Goal: Transaction & Acquisition: Purchase product/service

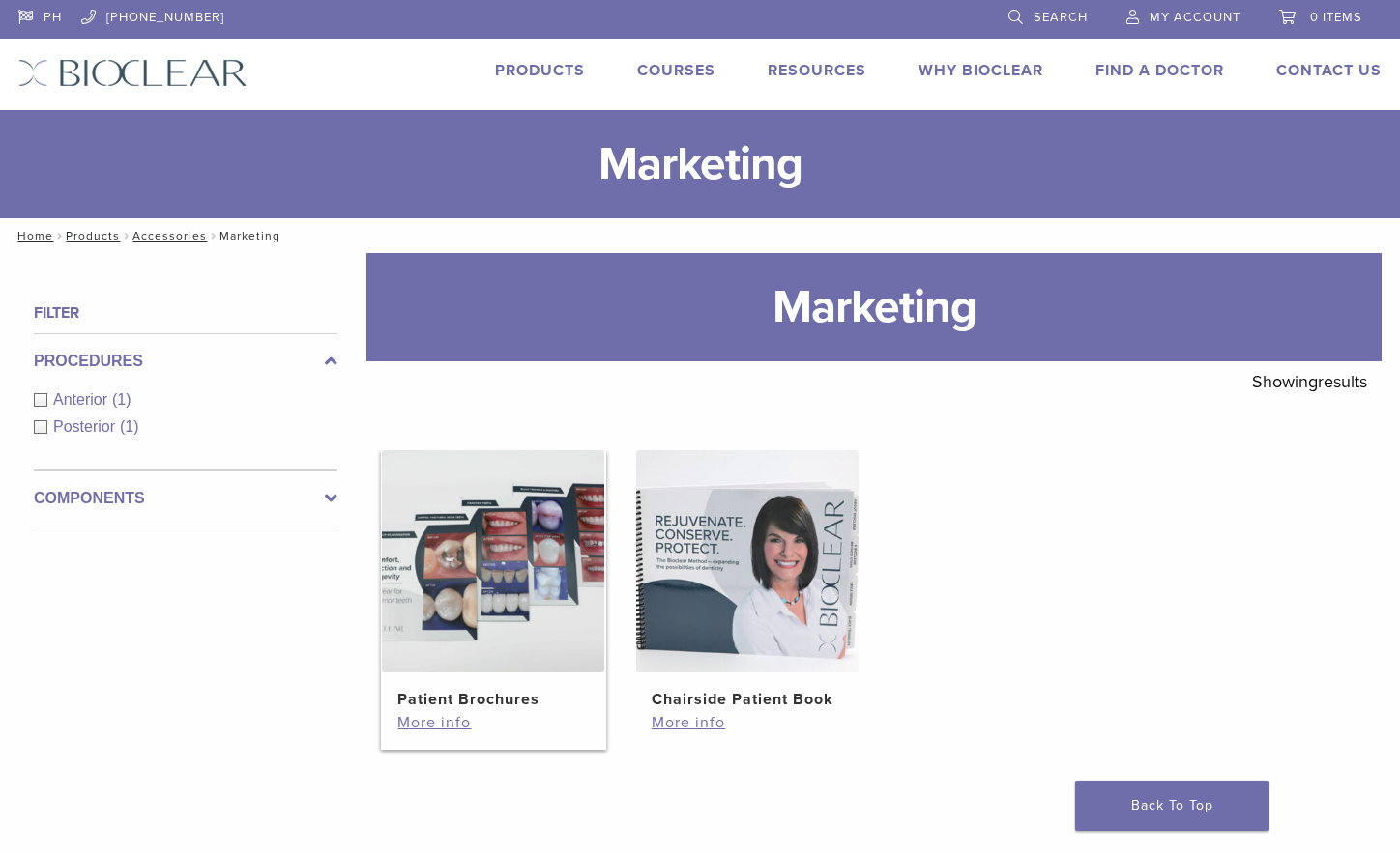
click at [498, 622] on img at bounding box center [493, 561] width 222 height 222
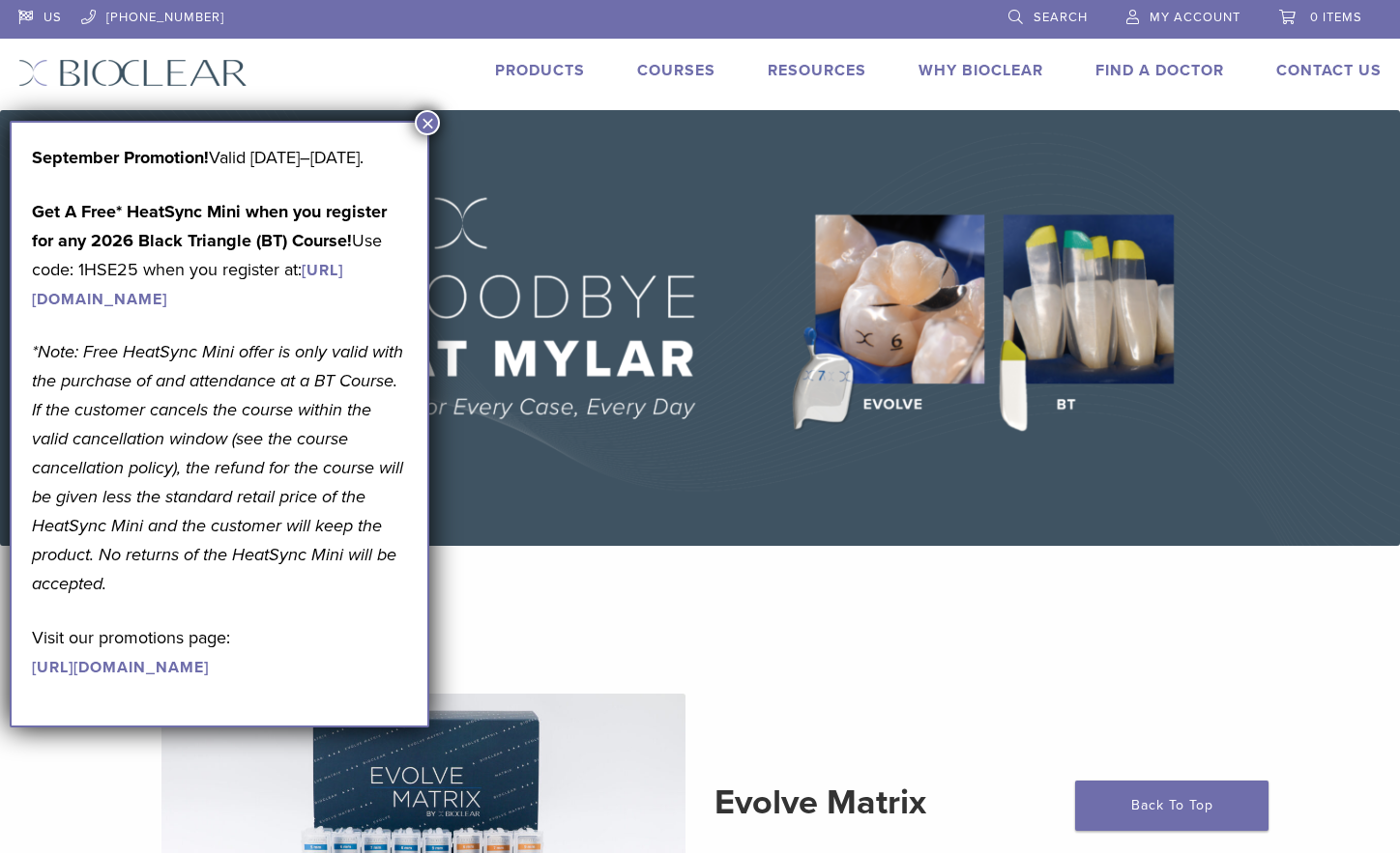
click at [431, 121] on button "×" at bounding box center [428, 123] width 26 height 26
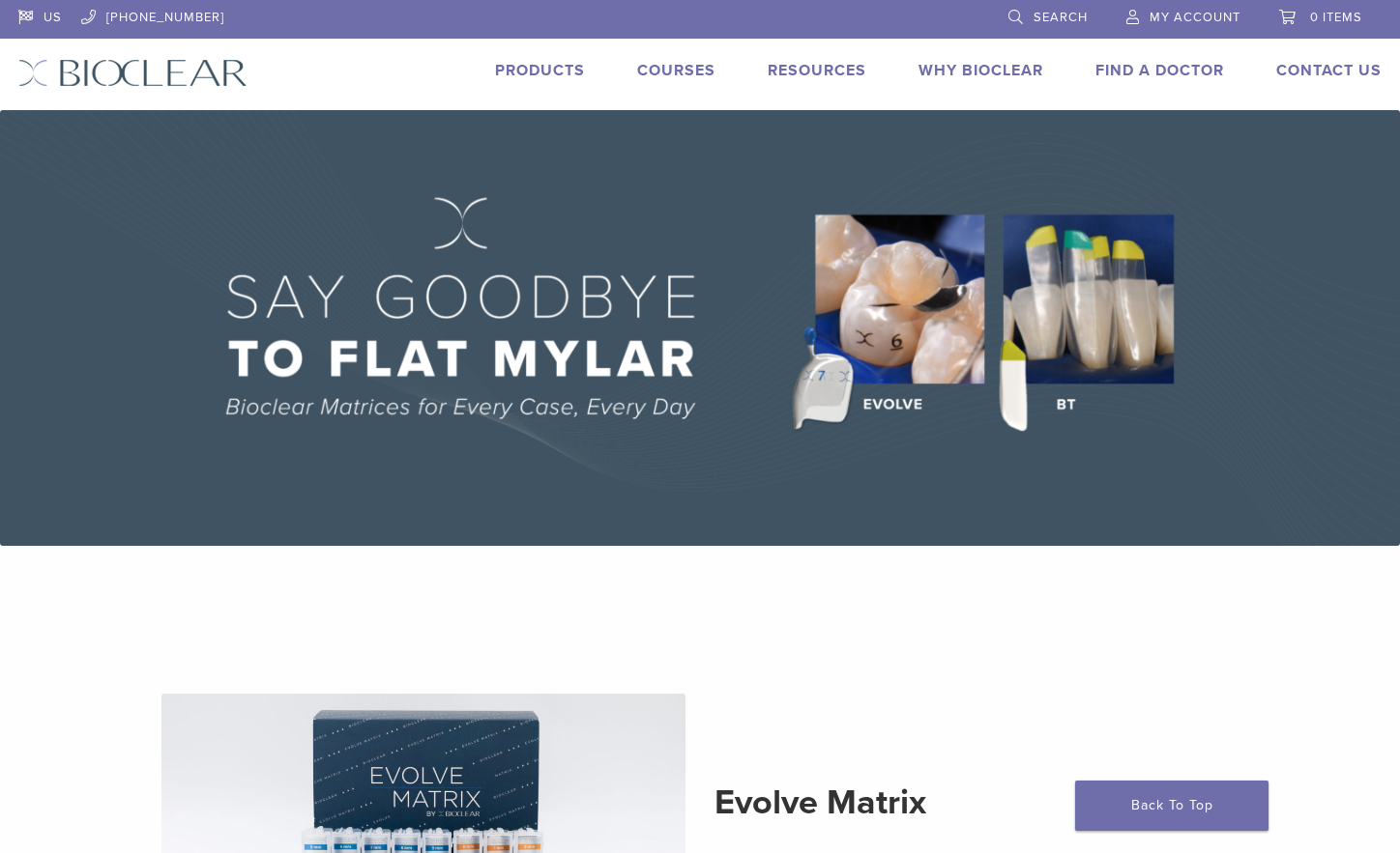
click at [1018, 83] on div "Why Bioclear" at bounding box center [969, 73] width 147 height 28
click at [1020, 72] on link "Why Bioclear" at bounding box center [980, 71] width 125 height 20
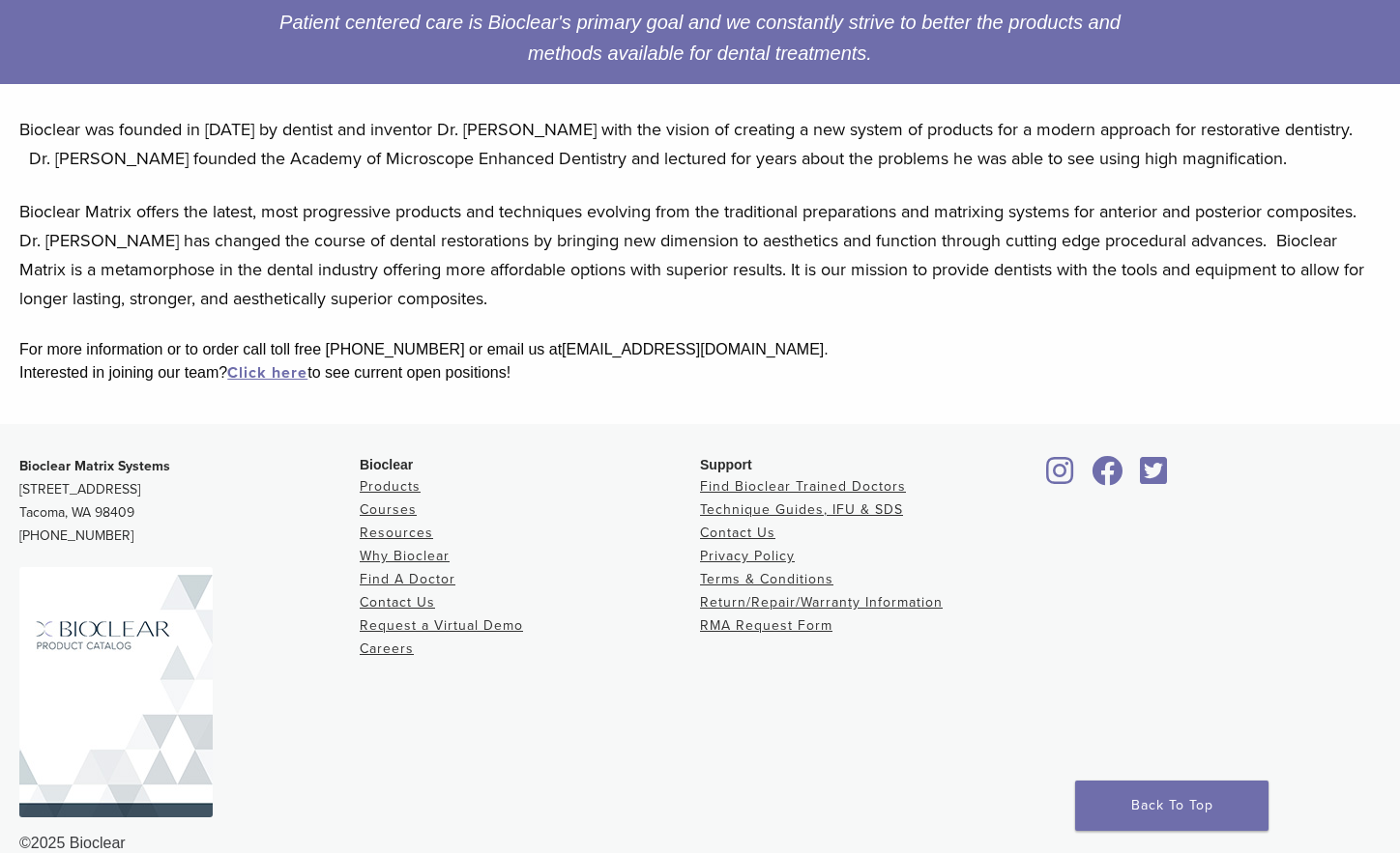
scroll to position [407, 0]
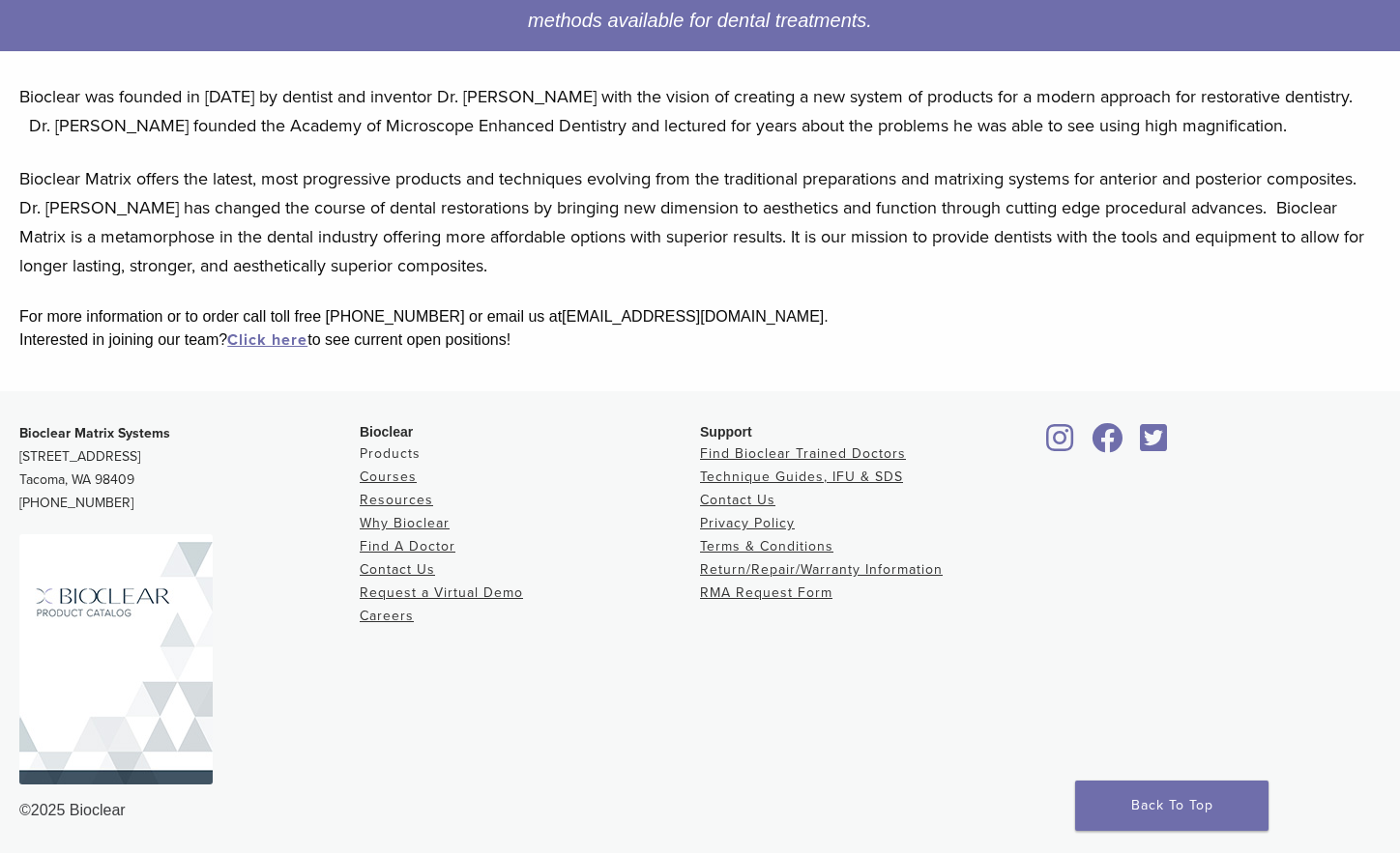
click at [394, 449] on link "Products" at bounding box center [390, 453] width 61 height 17
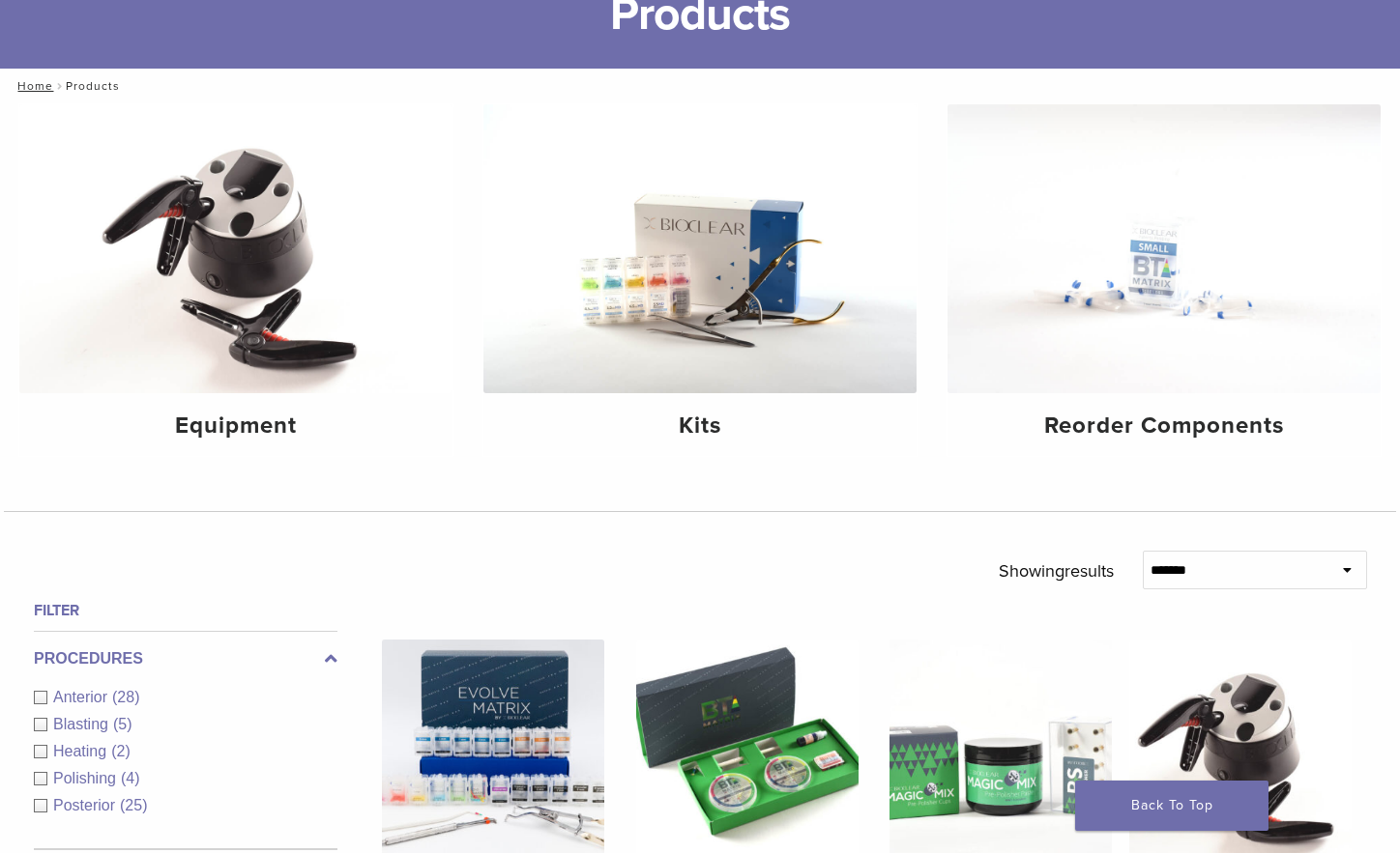
scroll to position [165, 0]
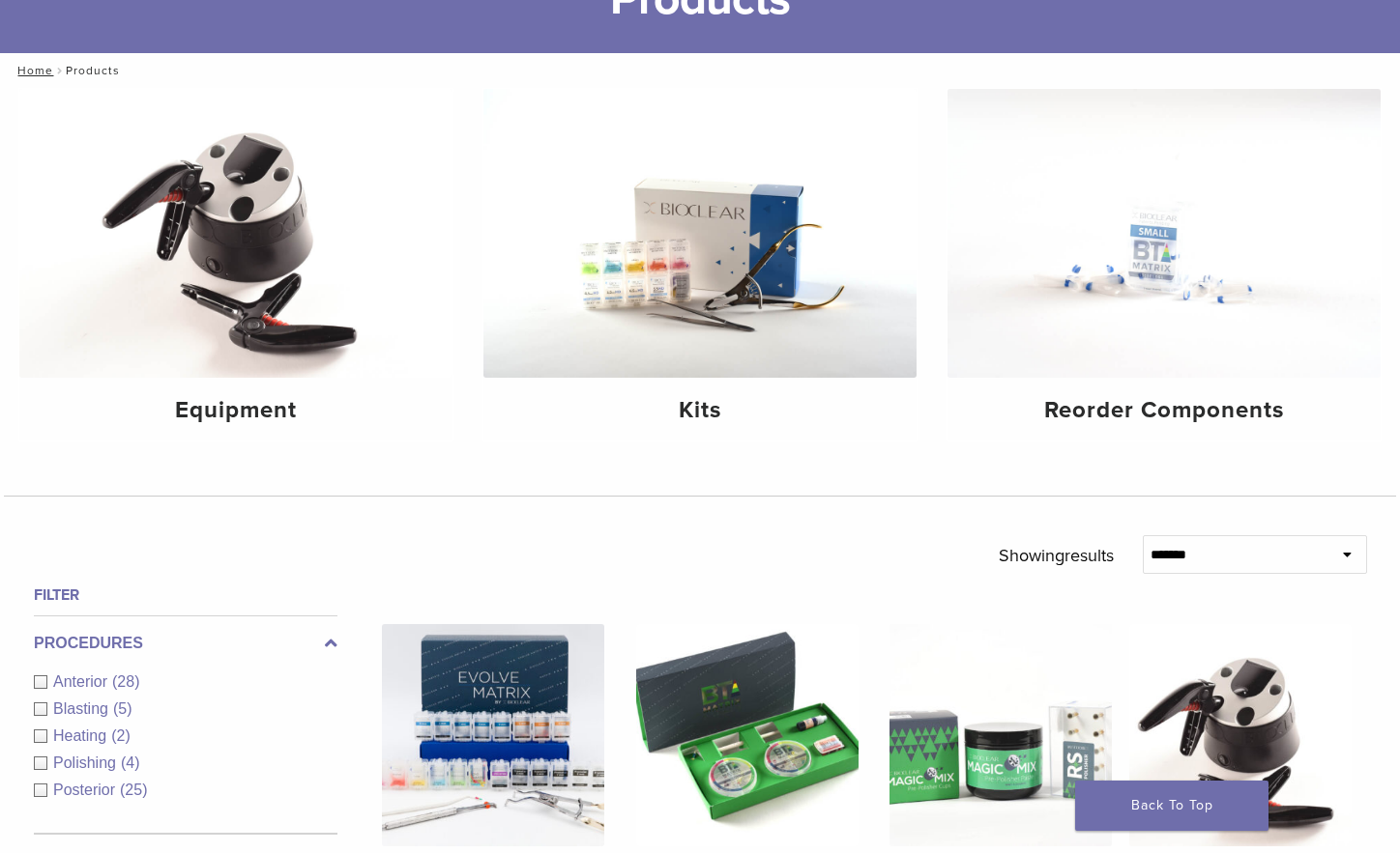
click at [94, 742] on span "Heating" at bounding box center [82, 736] width 58 height 17
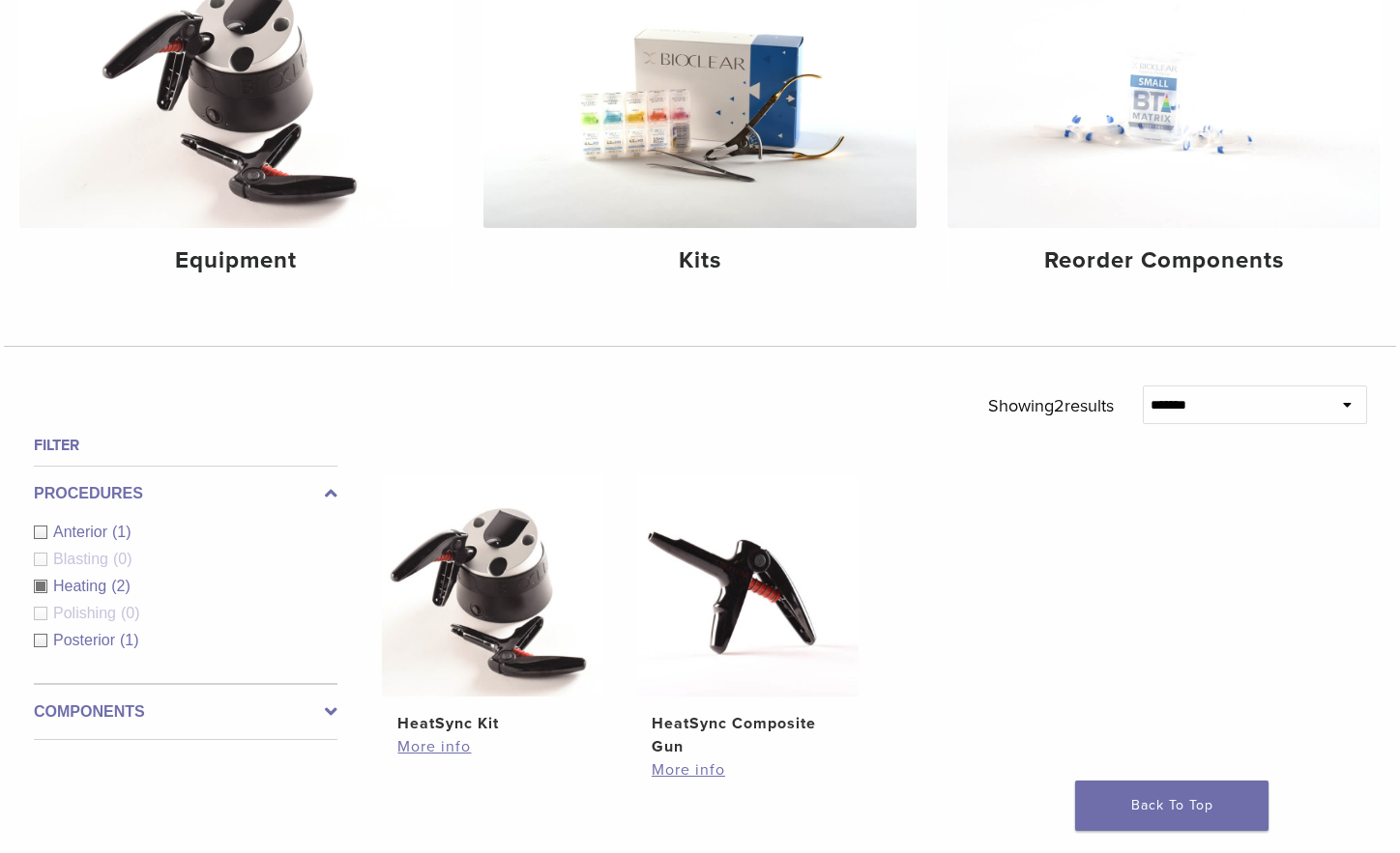
scroll to position [549, 0]
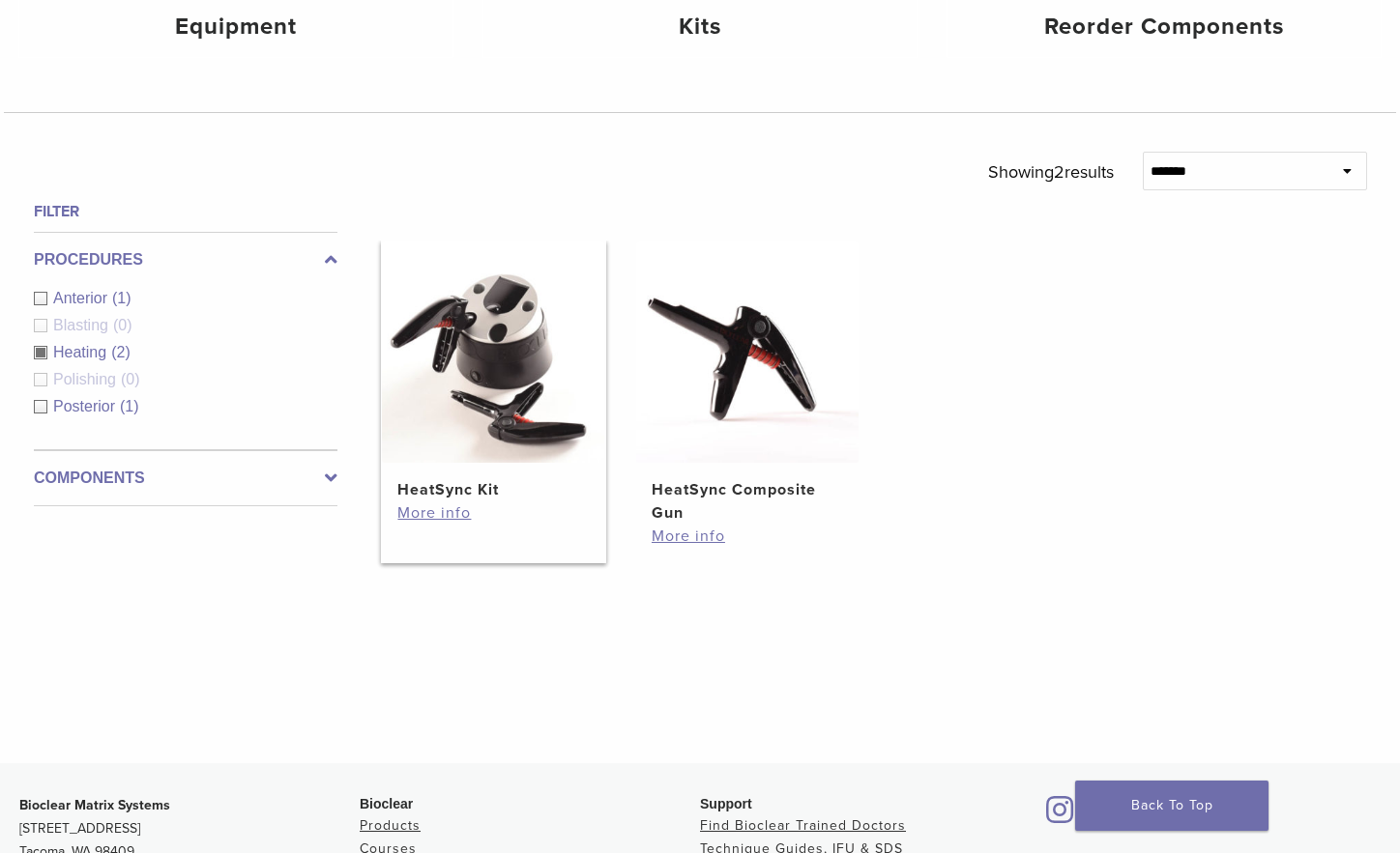
click at [461, 379] on img at bounding box center [493, 352] width 222 height 222
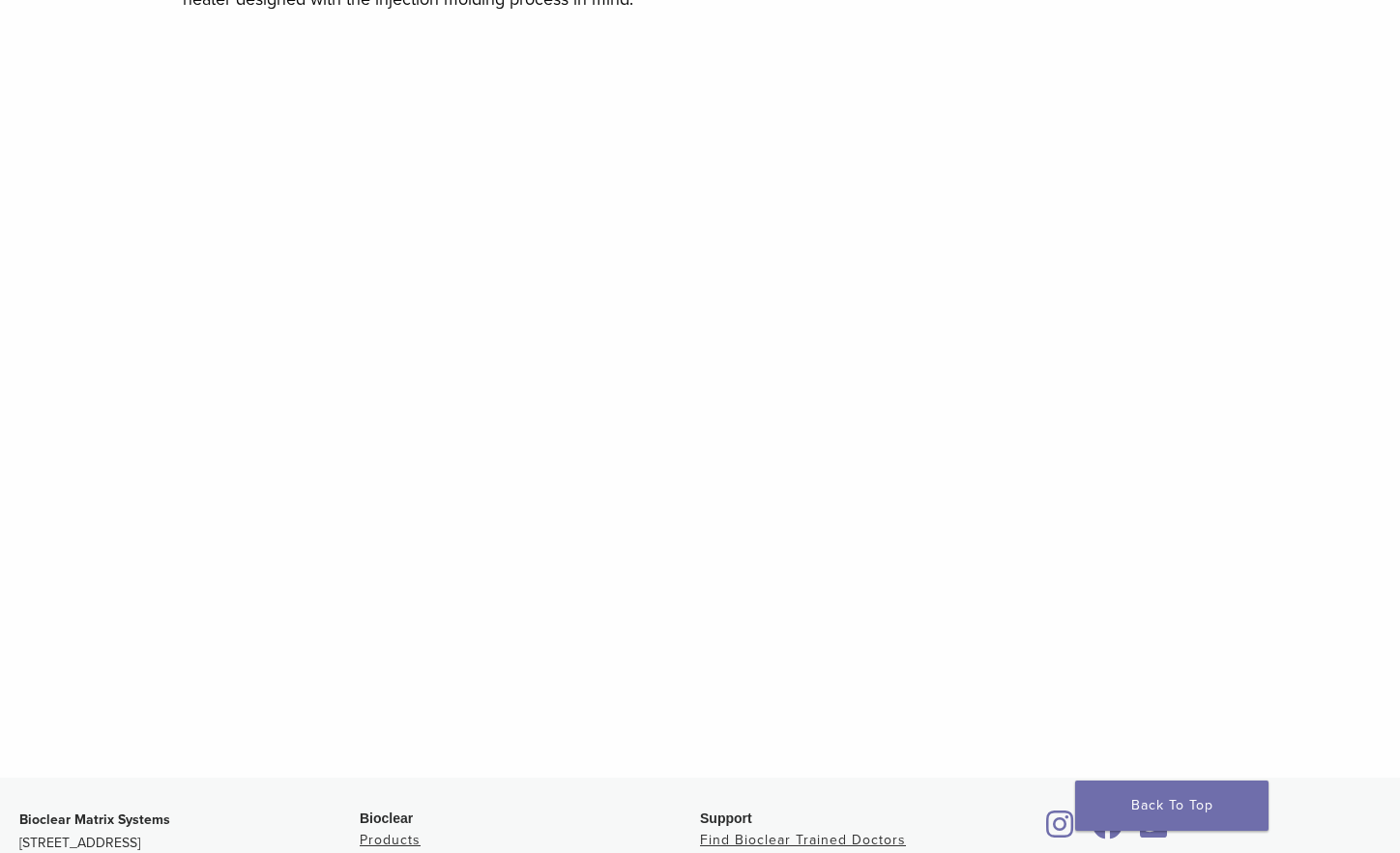
scroll to position [1352, 0]
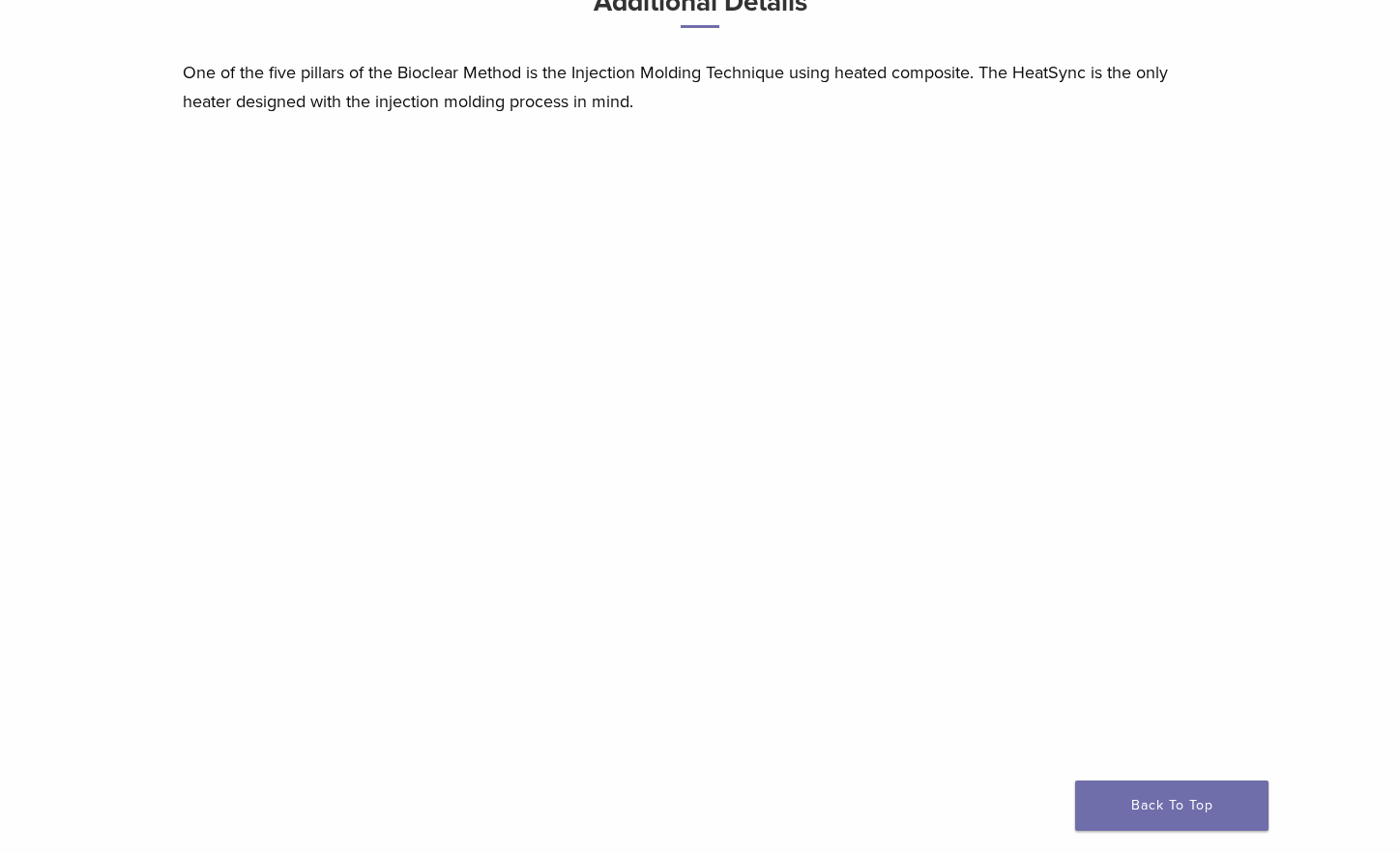
click at [1272, 601] on div "Additional Details Contents Related Items Additional Details One of the five pi…" at bounding box center [700, 362] width 1364 height 1035
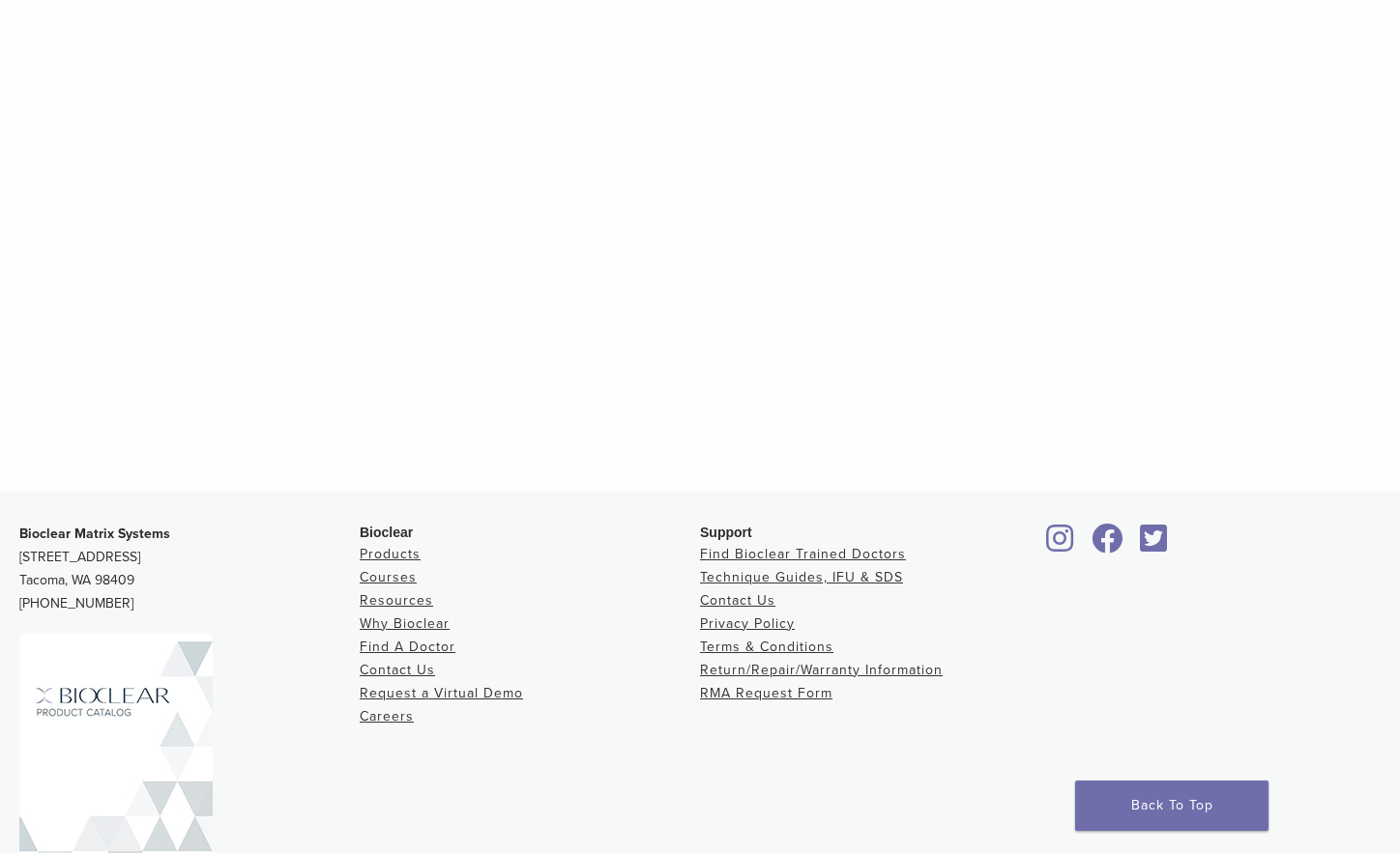
scroll to position [1840, 0]
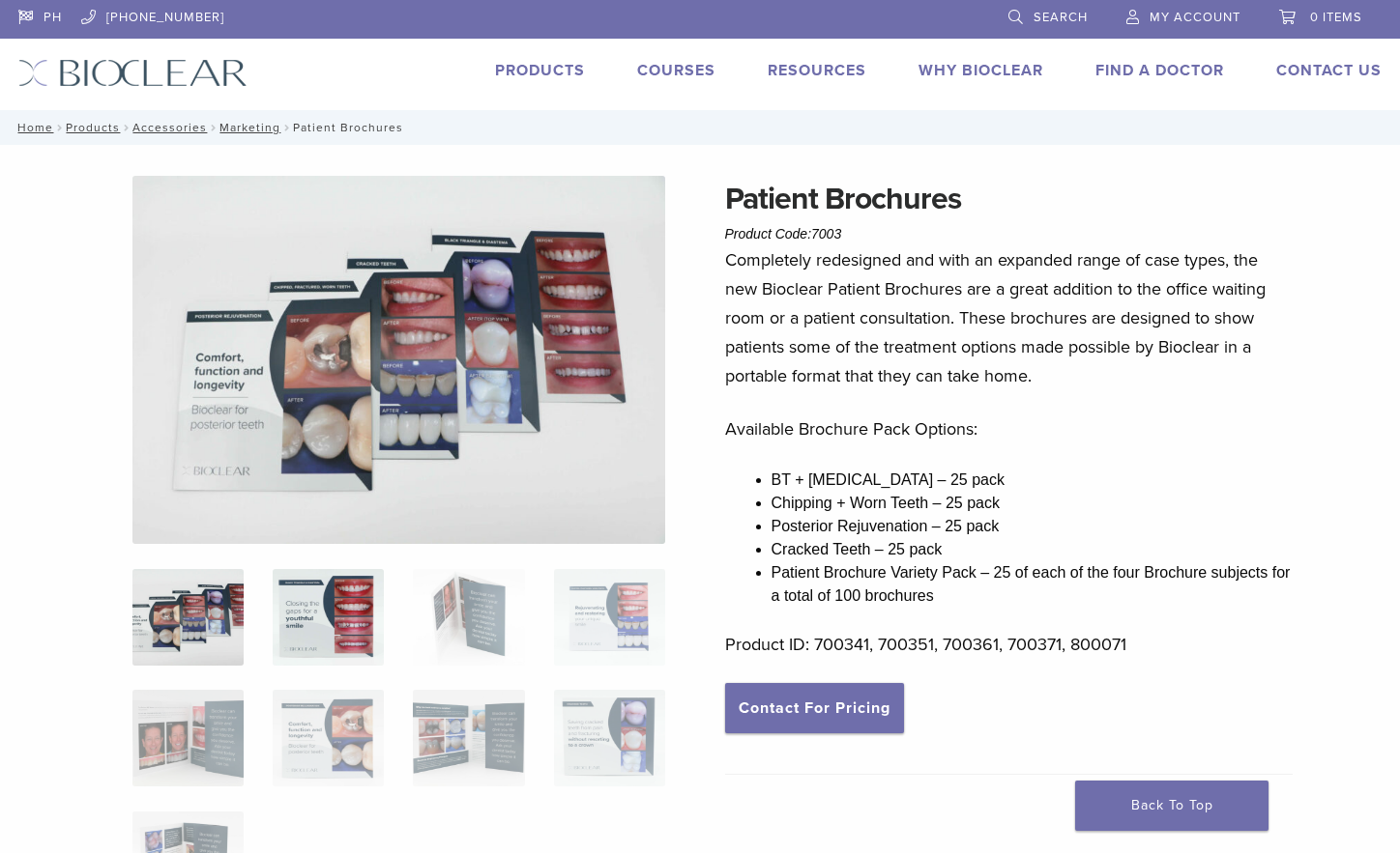
click at [356, 638] on img at bounding box center [327, 617] width 111 height 96
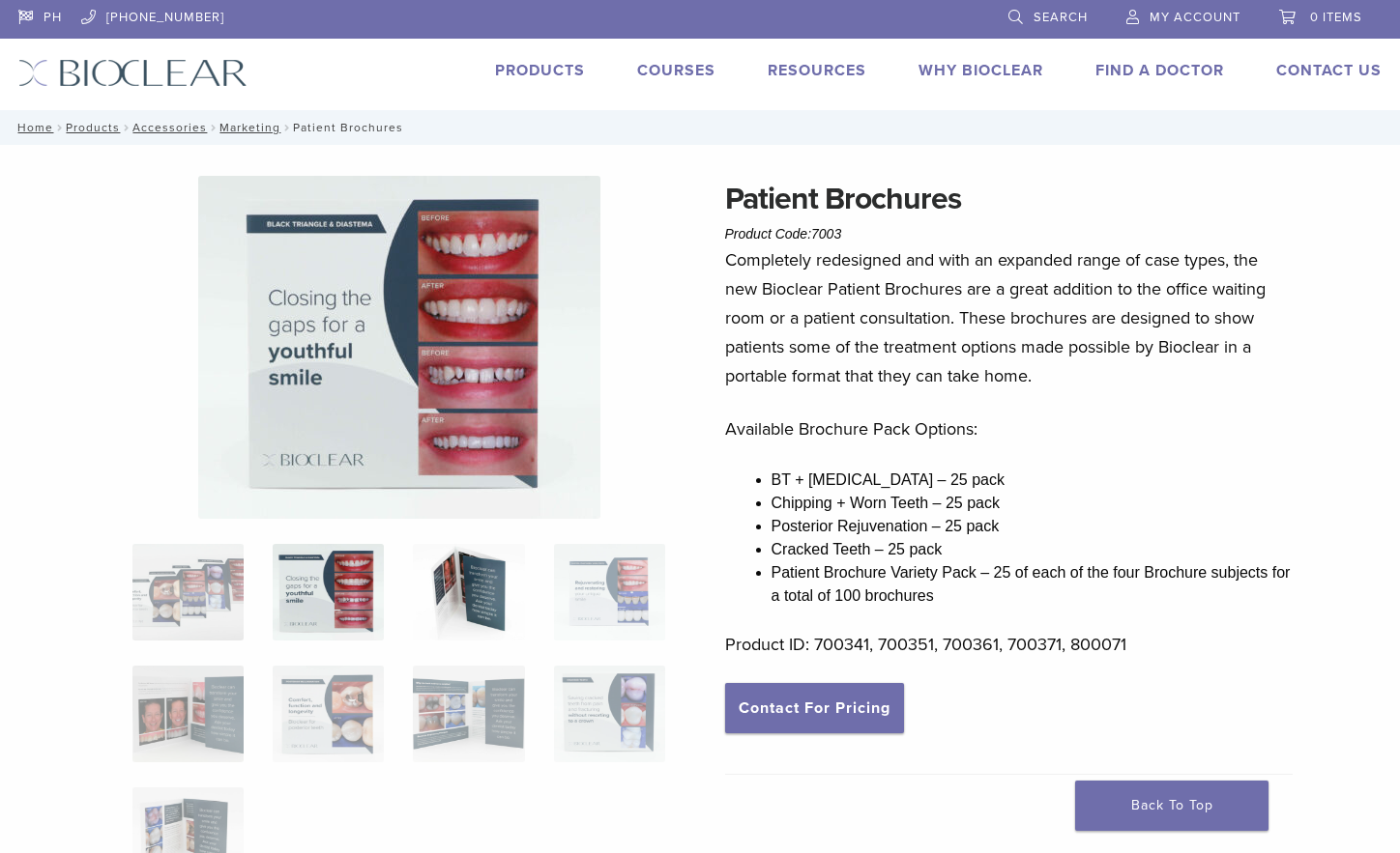
click at [421, 610] on img at bounding box center [468, 593] width 111 height 96
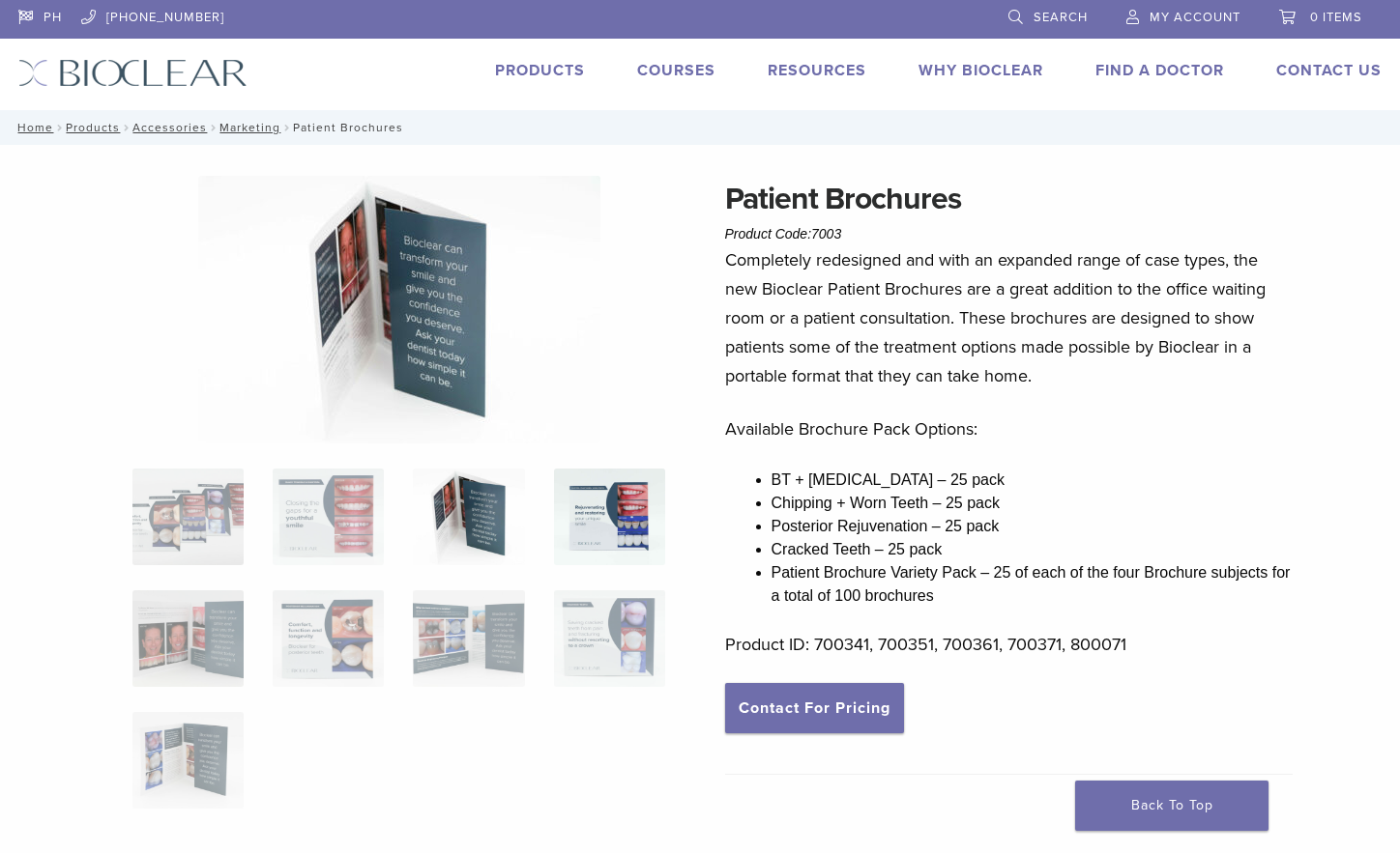
click at [597, 547] on img at bounding box center [610, 517] width 111 height 96
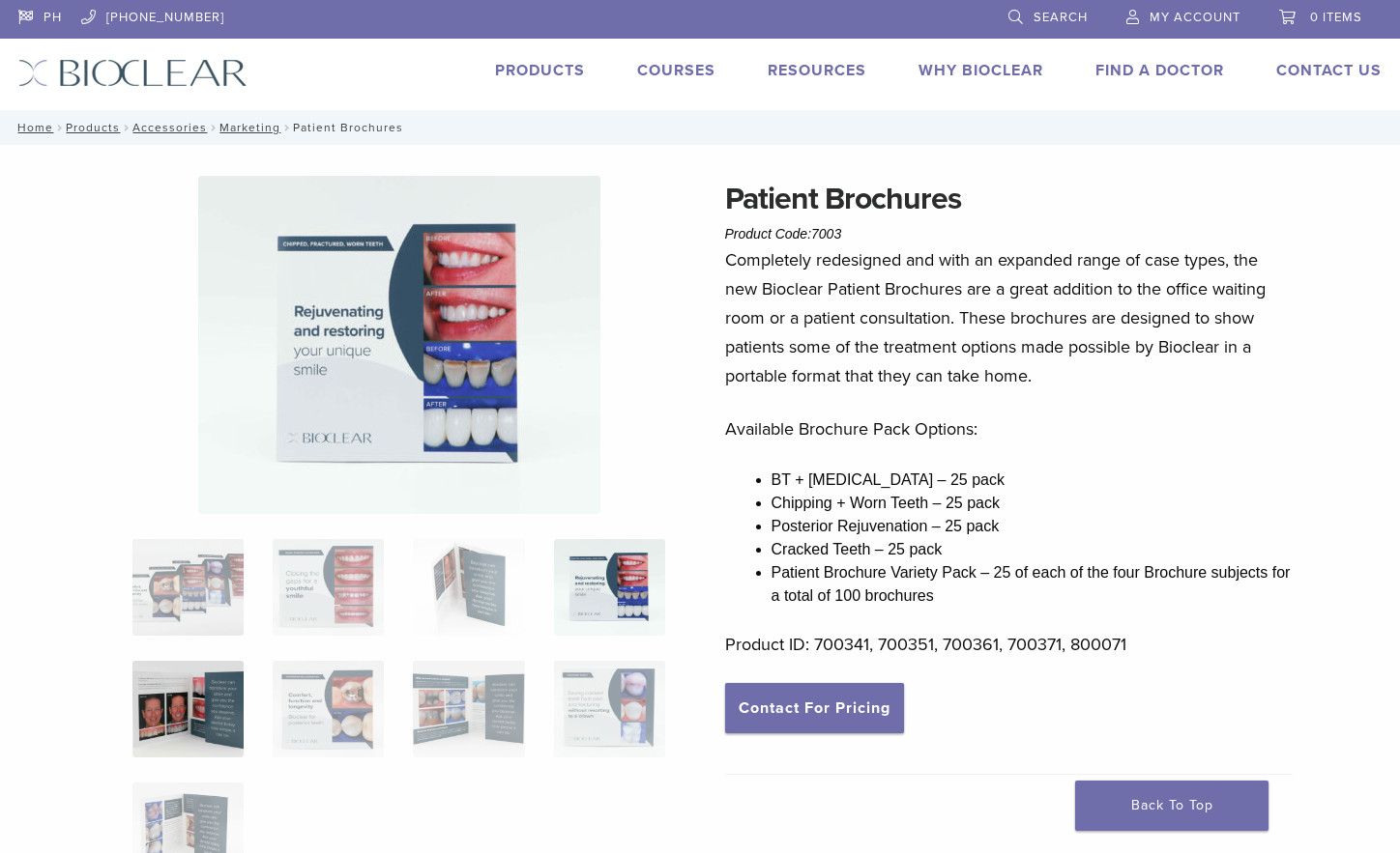
click at [226, 676] on img at bounding box center [188, 710] width 111 height 96
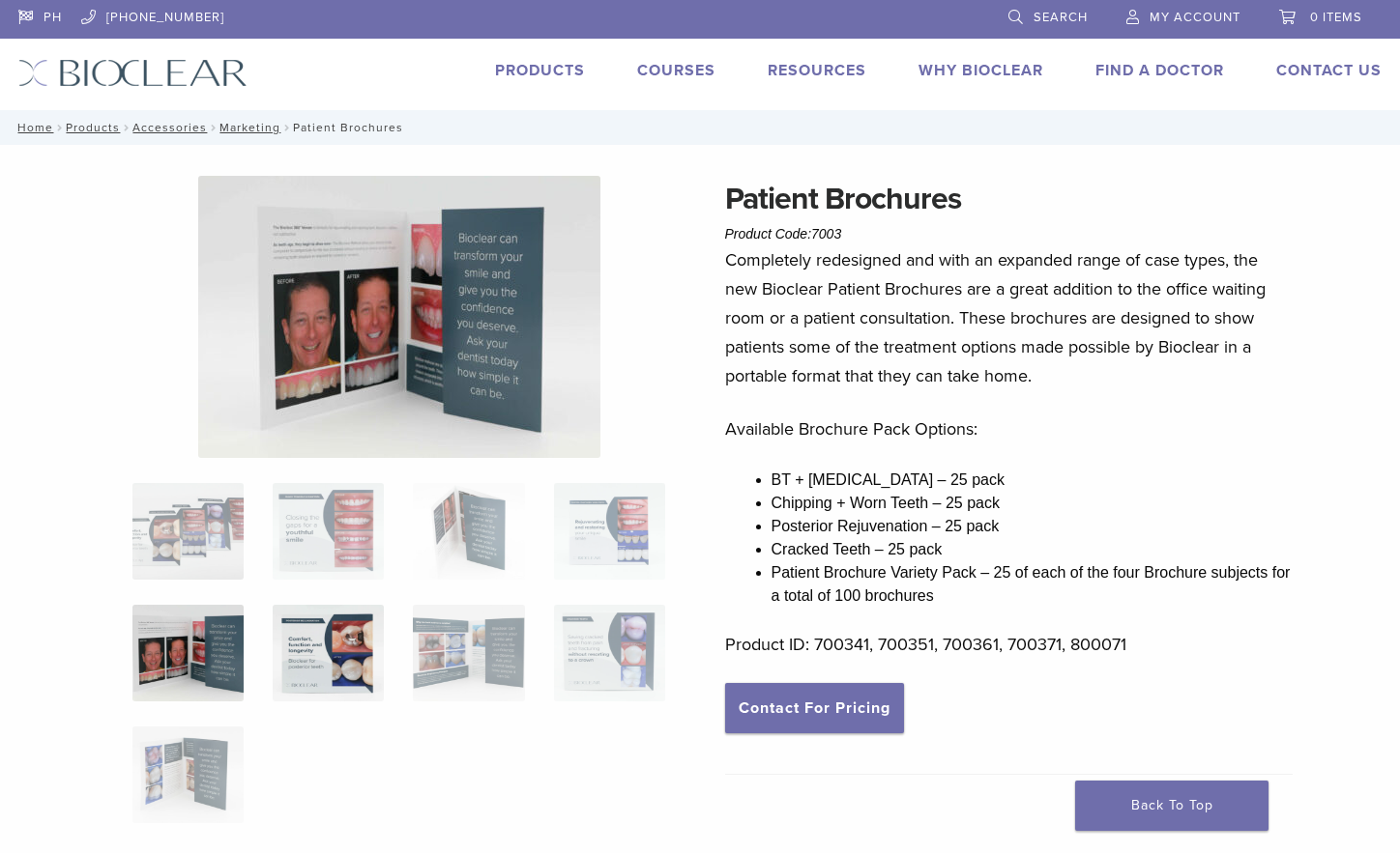
click at [323, 666] on img at bounding box center [327, 654] width 111 height 96
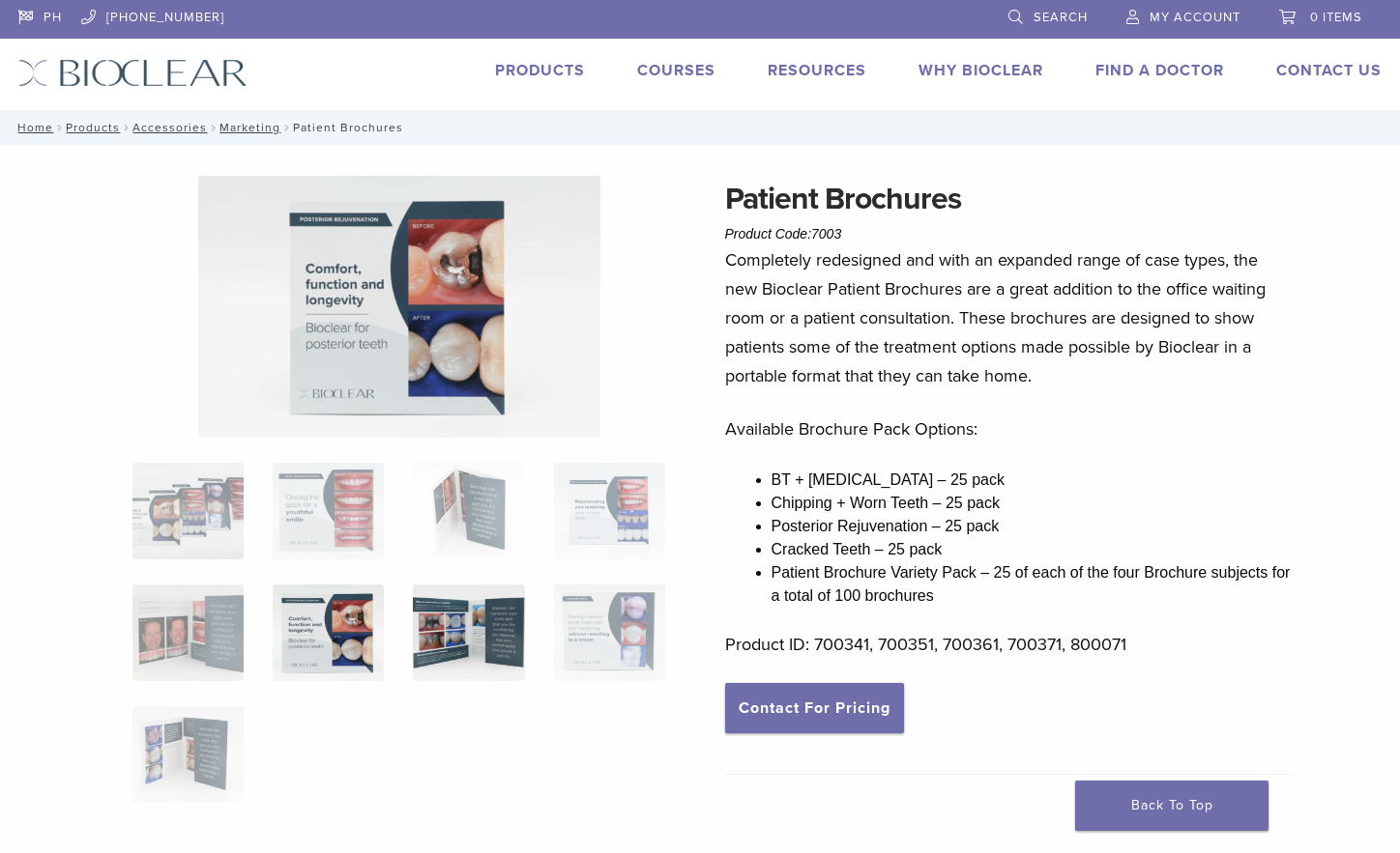
click at [444, 671] on img at bounding box center [468, 633] width 111 height 96
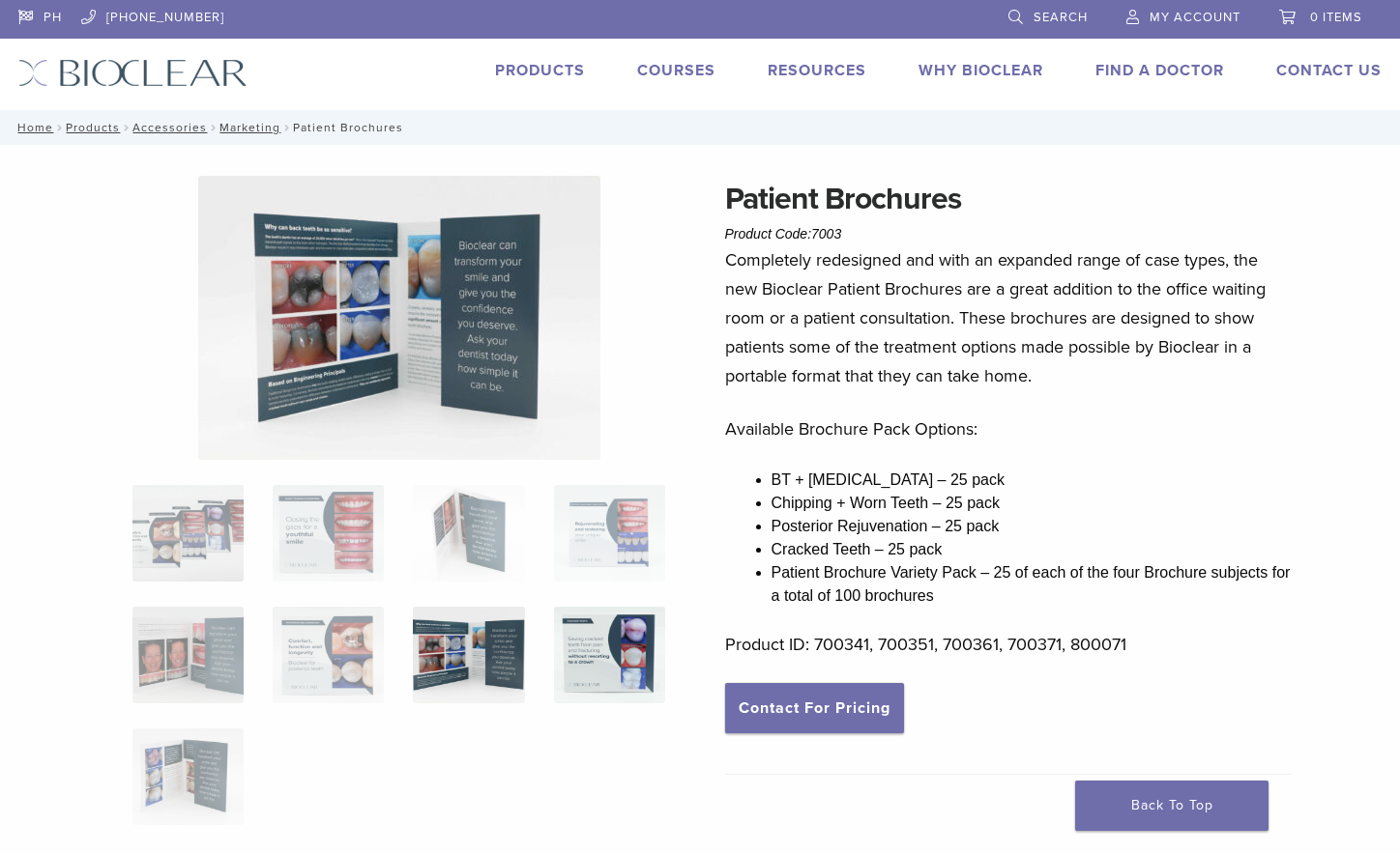
click at [571, 653] on img at bounding box center [610, 655] width 111 height 96
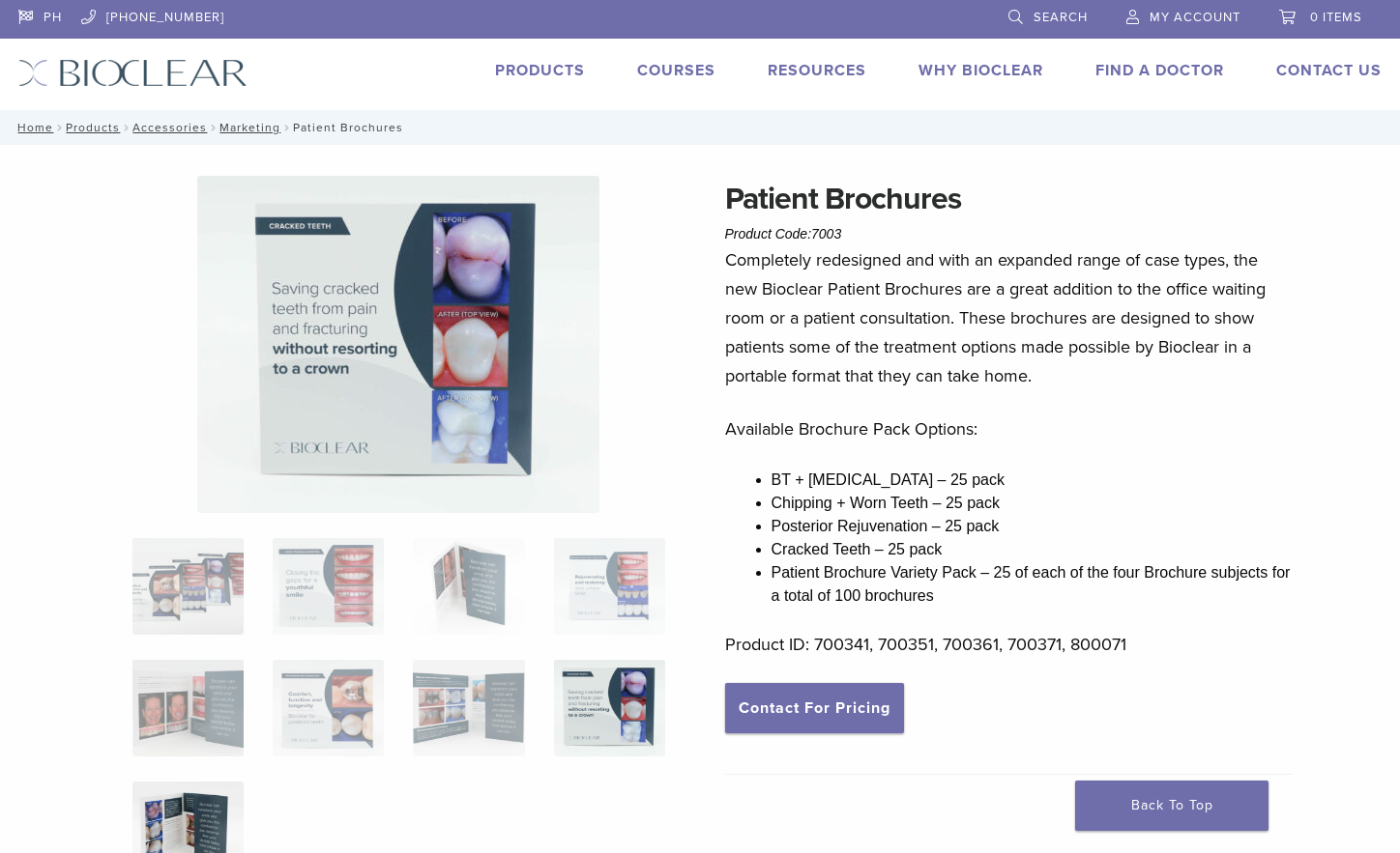
click at [199, 788] on img at bounding box center [188, 830] width 111 height 96
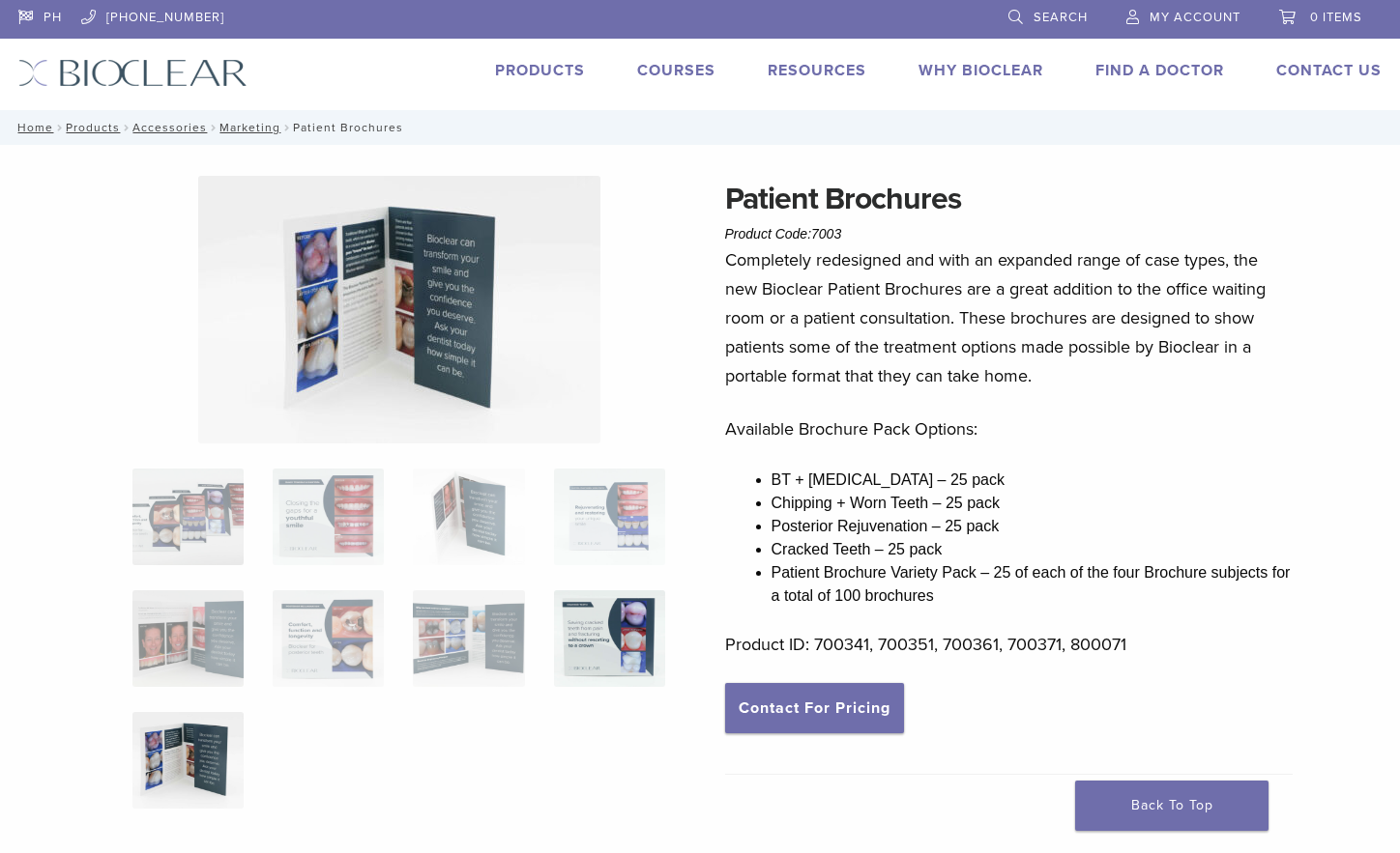
click at [611, 637] on img at bounding box center [610, 639] width 111 height 96
